Goal: Complete application form

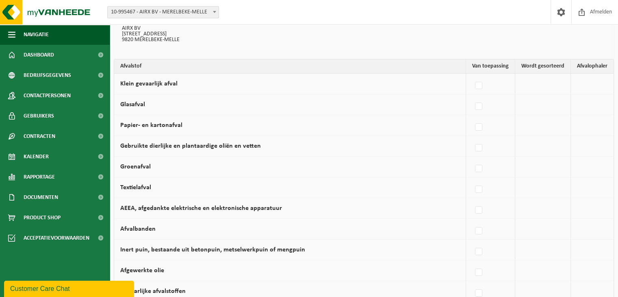
scroll to position [74, 0]
click at [476, 190] on label at bounding box center [479, 189] width 11 height 12
click at [472, 179] on input "Textielafval" at bounding box center [472, 178] width 0 height 0
checkbox input "true"
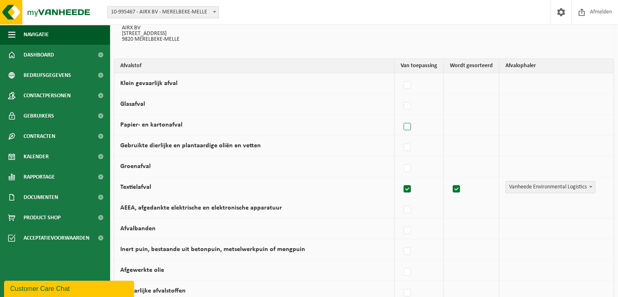
click at [406, 125] on label at bounding box center [407, 127] width 11 height 12
click at [401, 117] on input "Papier- en kartonafval" at bounding box center [400, 116] width 0 height 0
checkbox input "true"
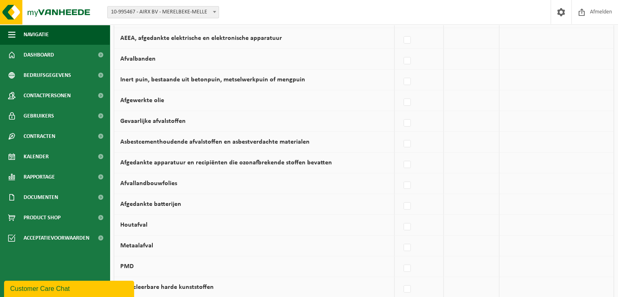
scroll to position [254, 0]
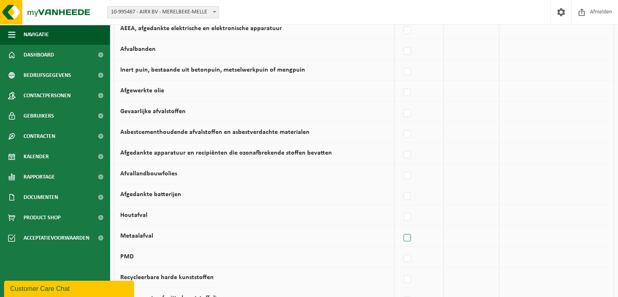
click at [408, 238] on label at bounding box center [407, 238] width 11 height 12
click at [401, 228] on input "Metaalafval" at bounding box center [400, 227] width 0 height 0
checkbox input "true"
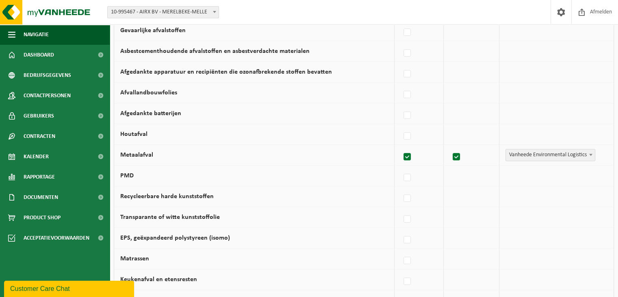
scroll to position [335, 0]
click at [408, 196] on label at bounding box center [407, 198] width 11 height 12
click at [401, 188] on input "Recycleerbare harde kunststoffen" at bounding box center [400, 187] width 0 height 0
checkbox input "true"
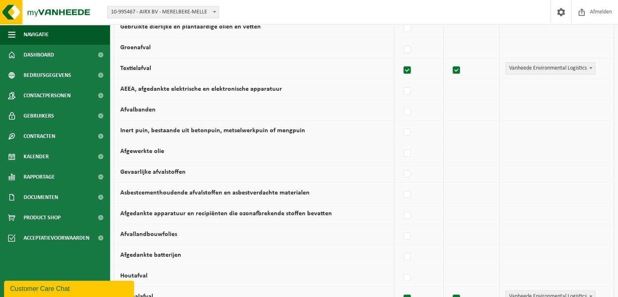
scroll to position [211, 0]
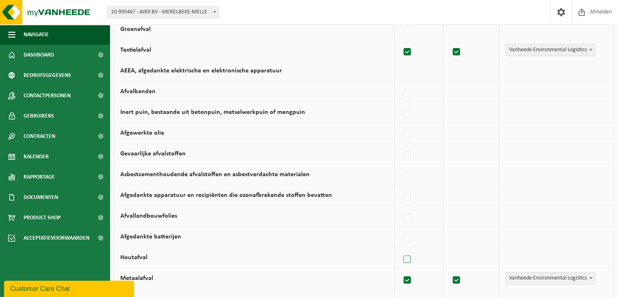
click at [407, 253] on label at bounding box center [407, 259] width 11 height 12
click at [401, 249] on input "Houtafval" at bounding box center [400, 249] width 0 height 0
checkbox input "true"
click at [555, 254] on span "Vanheede Environmental Logistics" at bounding box center [550, 257] width 89 height 11
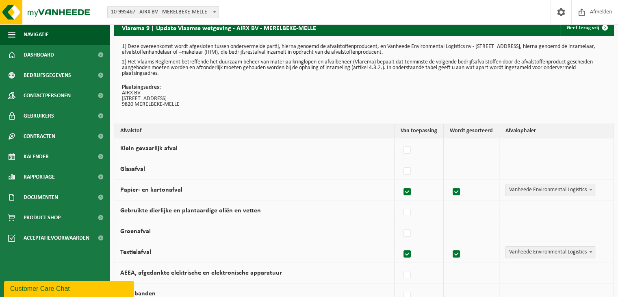
scroll to position [0, 0]
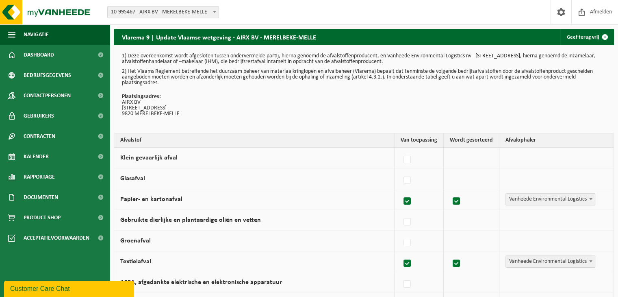
click at [407, 200] on label at bounding box center [407, 201] width 11 height 12
click at [401, 191] on input "Papier- en kartonafval" at bounding box center [400, 191] width 0 height 0
checkbox input "false"
click at [410, 261] on label at bounding box center [407, 263] width 11 height 12
click at [401, 253] on input "Textielafval" at bounding box center [400, 253] width 0 height 0
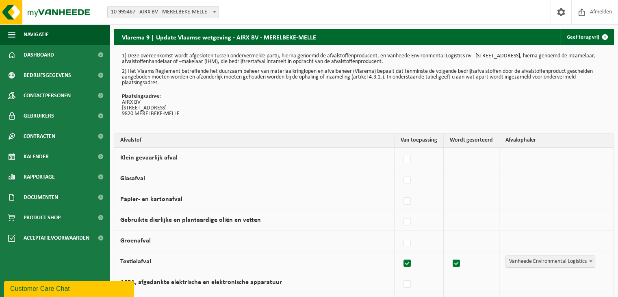
checkbox input "false"
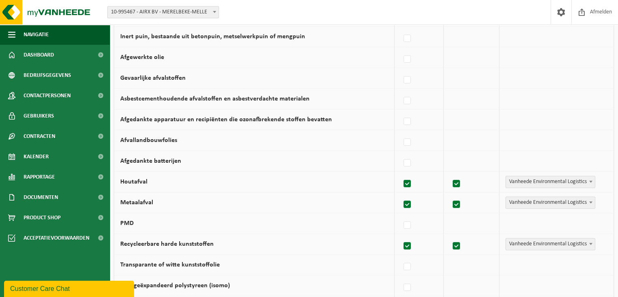
scroll to position [304, 0]
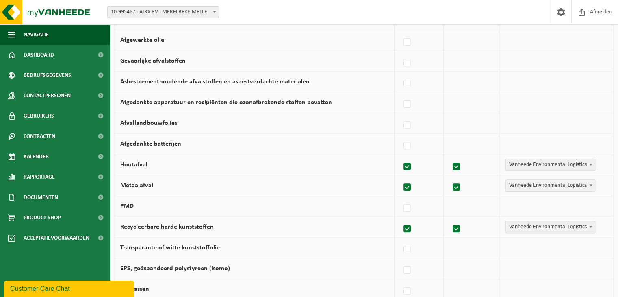
click at [413, 164] on label at bounding box center [407, 167] width 11 height 12
click at [401, 156] on input "Houtafval" at bounding box center [400, 156] width 0 height 0
checkbox input "false"
click at [407, 185] on label at bounding box center [407, 187] width 11 height 12
click at [401, 177] on input "Metaalafval" at bounding box center [400, 177] width 0 height 0
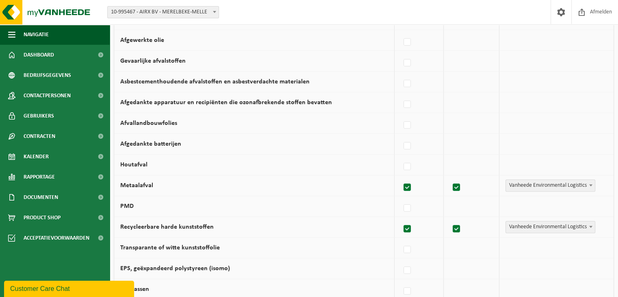
checkbox input "false"
click at [408, 225] on label at bounding box center [407, 229] width 11 height 12
click at [401, 219] on input "Recycleerbare harde kunststoffen" at bounding box center [400, 218] width 0 height 0
checkbox input "false"
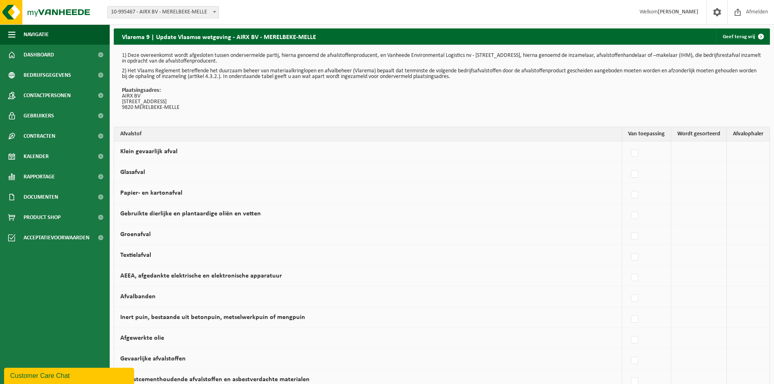
scroll to position [0, 0]
